Goal: Transaction & Acquisition: Purchase product/service

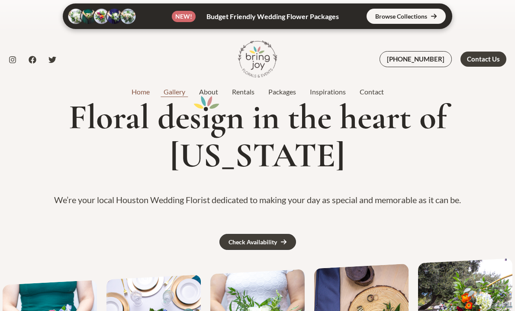
click at [168, 93] on link "Gallery" at bounding box center [175, 92] width 36 height 10
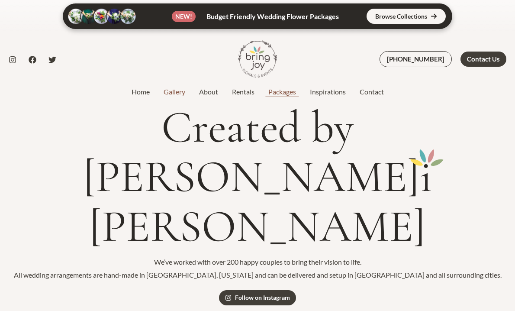
click at [277, 91] on link "Packages" at bounding box center [283, 92] width 42 height 10
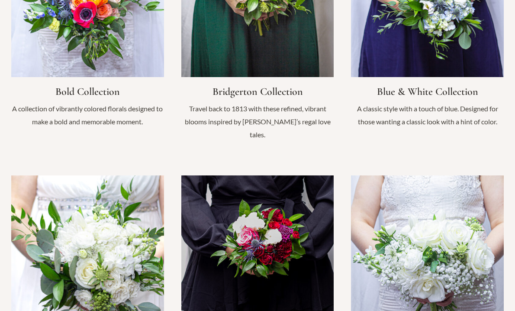
scroll to position [745, 0]
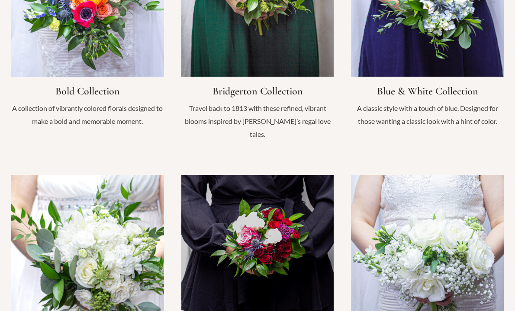
click at [136, 232] on link "Infobox Link" at bounding box center [87, 281] width 153 height 213
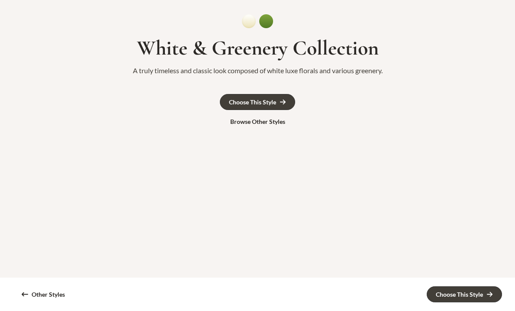
scroll to position [43, 0]
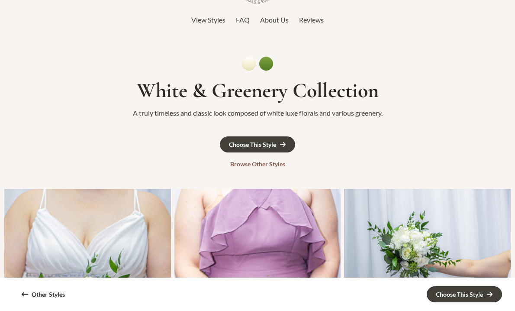
click at [273, 166] on div "Browse Other Styles" at bounding box center [257, 164] width 55 height 6
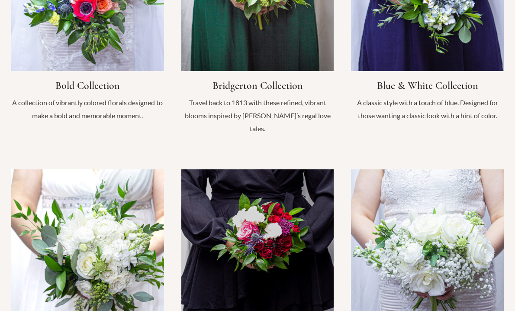
scroll to position [752, 0]
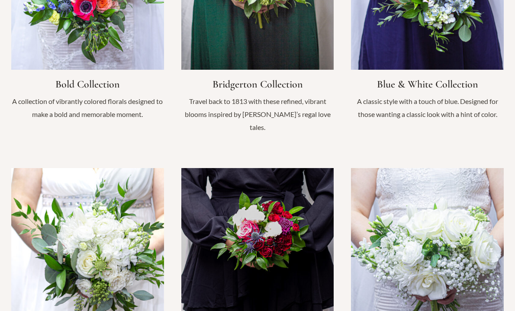
click at [407, 197] on link "Infobox Link" at bounding box center [427, 274] width 153 height 213
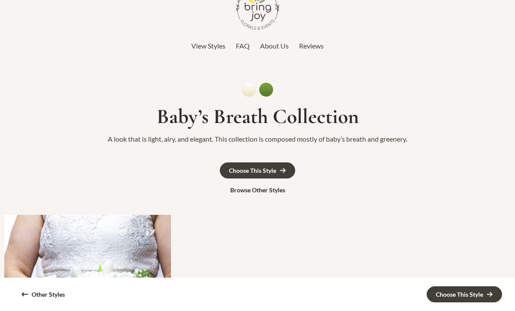
scroll to position [13, 0]
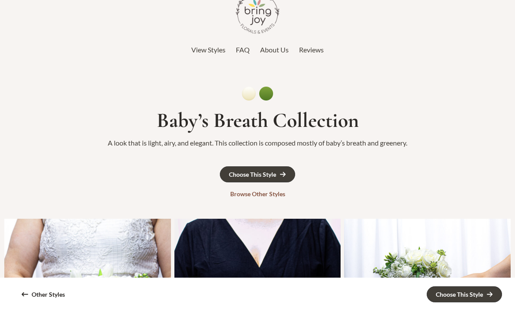
click at [268, 194] on div "Browse Other Styles" at bounding box center [257, 194] width 55 height 6
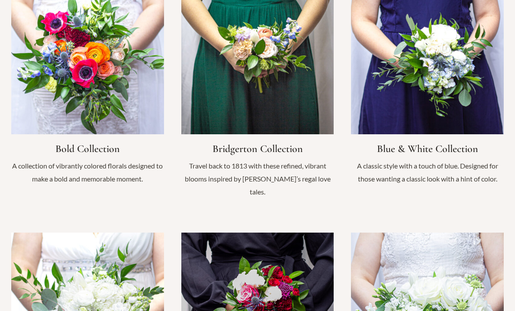
scroll to position [746, 0]
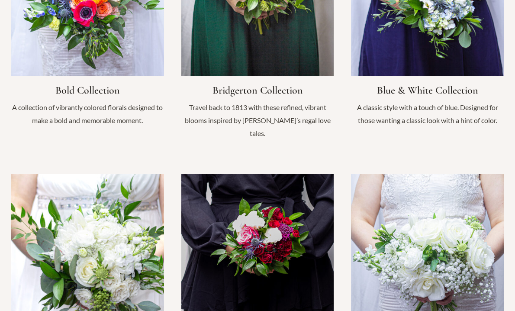
click at [87, 248] on link "Infobox Link" at bounding box center [87, 280] width 153 height 213
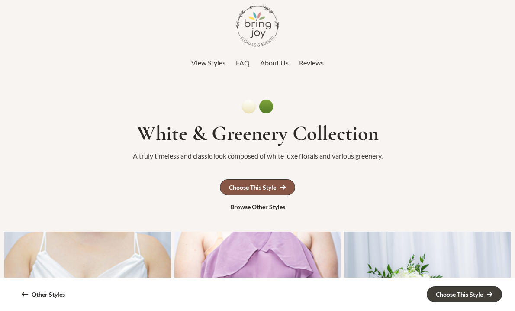
click at [264, 186] on div "Choose This Style" at bounding box center [252, 188] width 47 height 6
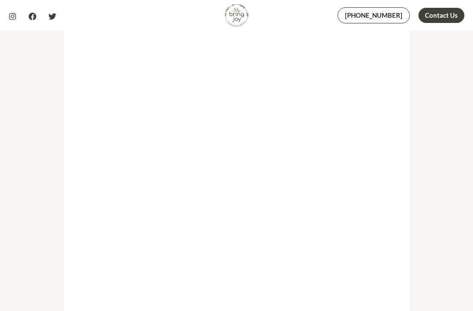
scroll to position [286, 0]
